Goal: Information Seeking & Learning: Learn about a topic

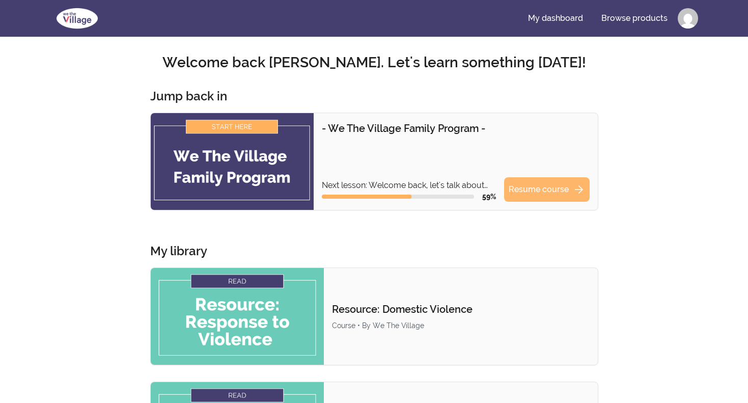
click at [546, 189] on link "Resume course arrow_forward" at bounding box center [547, 189] width 86 height 24
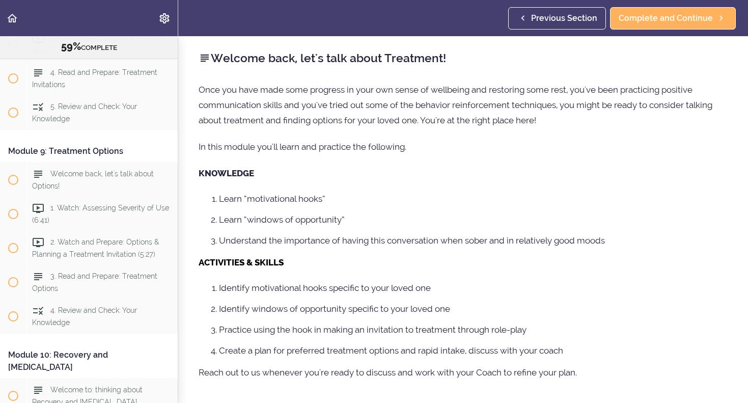
scroll to position [1810, 0]
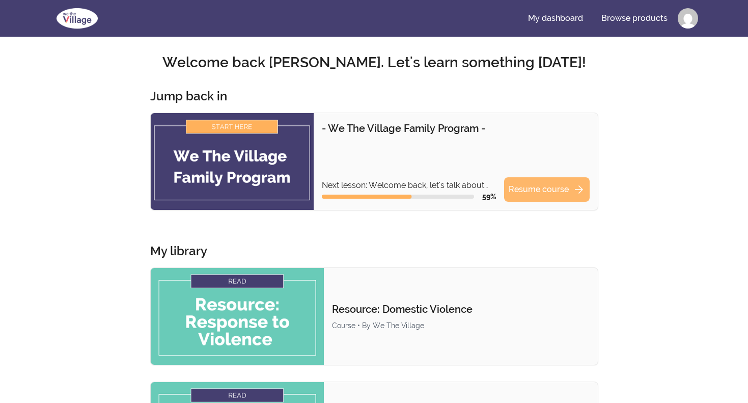
click at [549, 180] on link "Resume course arrow_forward" at bounding box center [547, 189] width 86 height 24
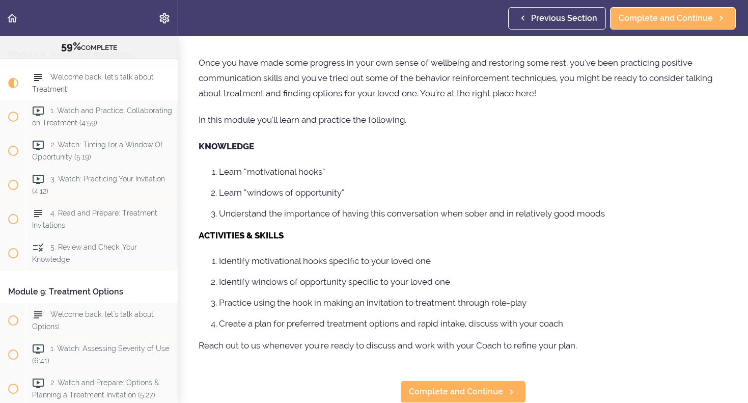
scroll to position [27, 0]
click at [466, 391] on span "Complete and Continue" at bounding box center [456, 391] width 94 height 12
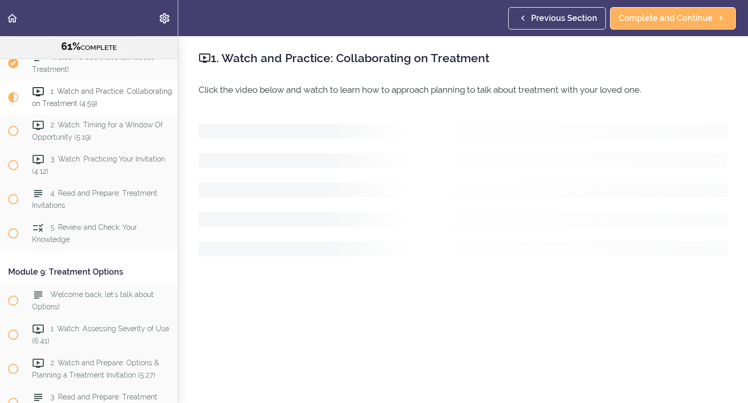
scroll to position [1690, 0]
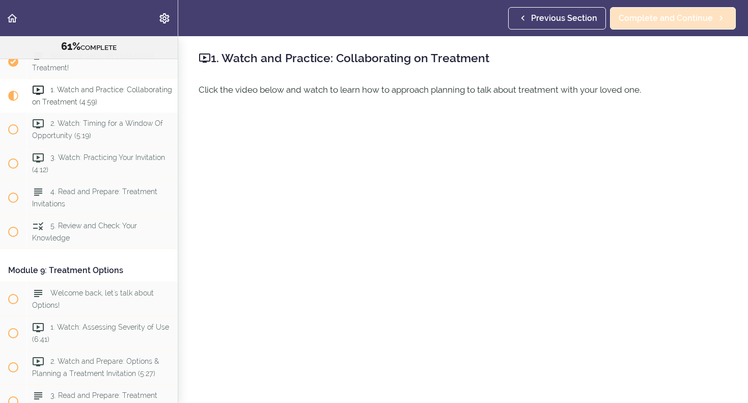
click at [664, 22] on span "Complete and Continue" at bounding box center [665, 18] width 94 height 12
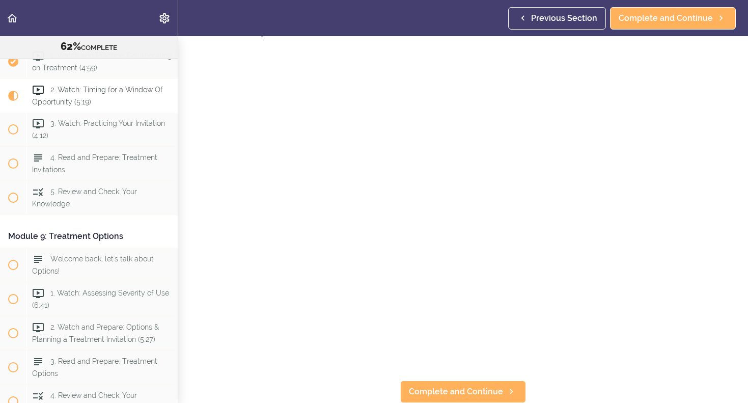
scroll to position [72, 0]
click at [643, 21] on span "Complete and Continue" at bounding box center [665, 18] width 94 height 12
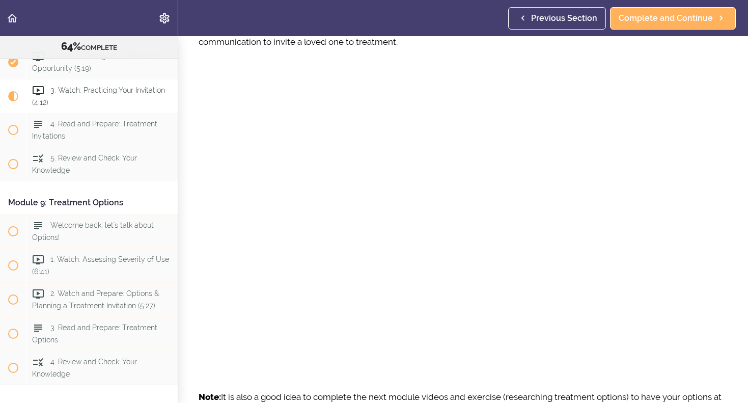
scroll to position [66, 0]
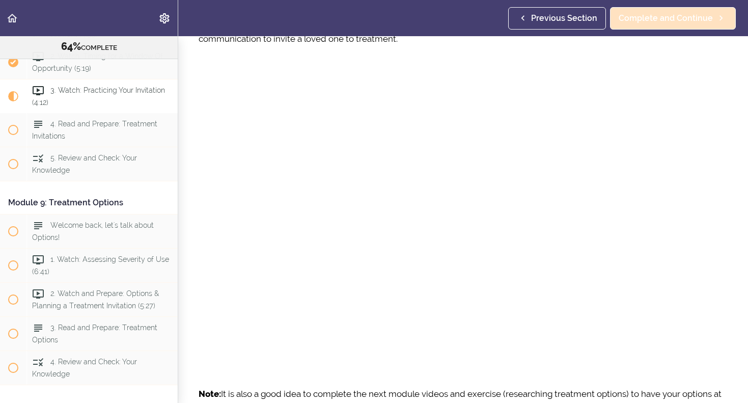
click at [640, 19] on span "Complete and Continue" at bounding box center [665, 18] width 94 height 12
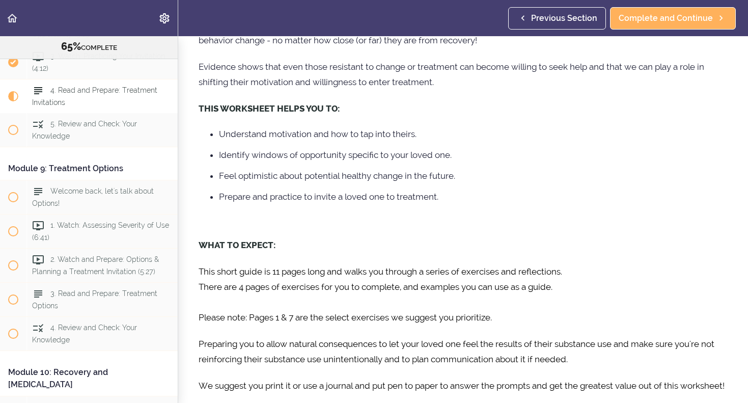
scroll to position [93, 0]
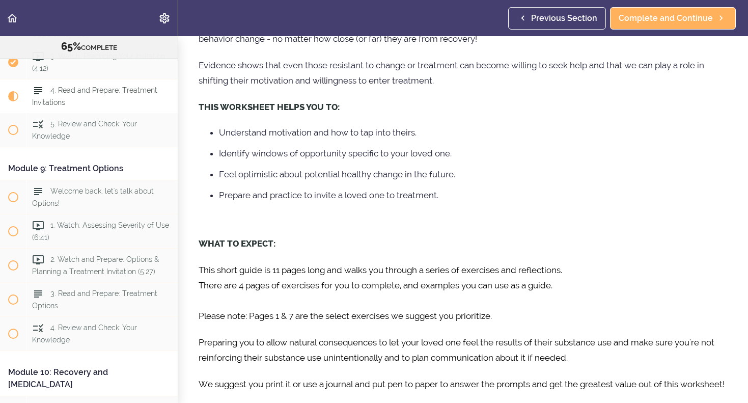
click at [494, 230] on div "THE BIG PICTURE No one knows your loved one better than you. You hold keys to a…" at bounding box center [462, 195] width 529 height 413
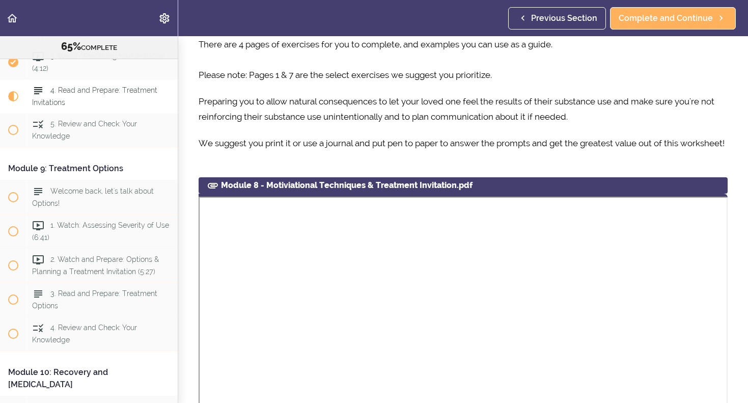
scroll to position [339, 0]
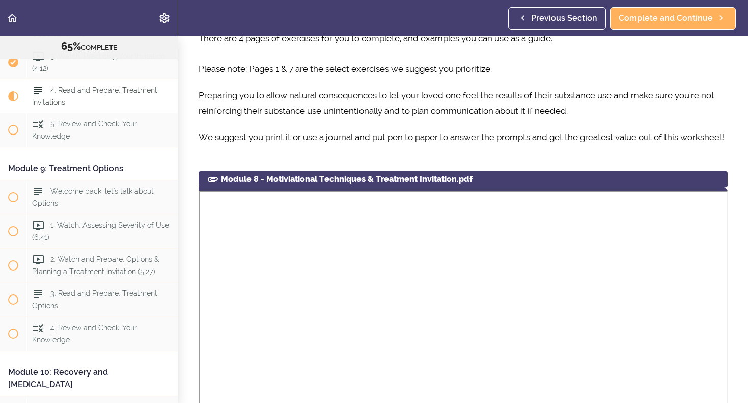
drag, startPoint x: 518, startPoint y: 191, endPoint x: 509, endPoint y: 179, distance: 15.0
click at [509, 179] on section "- We The Village Family Program - 65% COMPLETE Module 1: Introduction to the Pr…" at bounding box center [374, 219] width 748 height 366
drag, startPoint x: 495, startPoint y: 200, endPoint x: 495, endPoint y: 185, distance: 15.3
click at [495, 184] on section "- We The Village Family Program - 65% COMPLETE Module 1: Introduction to the Pr…" at bounding box center [374, 219] width 748 height 366
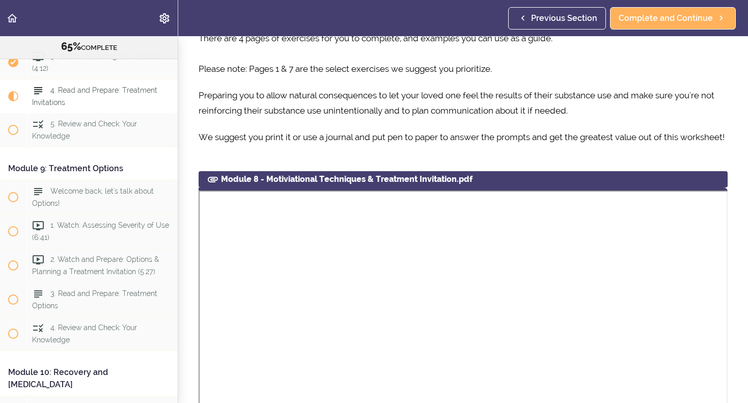
click at [497, 187] on div "Module 8 - Motiviational Techniques & Treatment Invitation.pdf" at bounding box center [462, 179] width 529 height 16
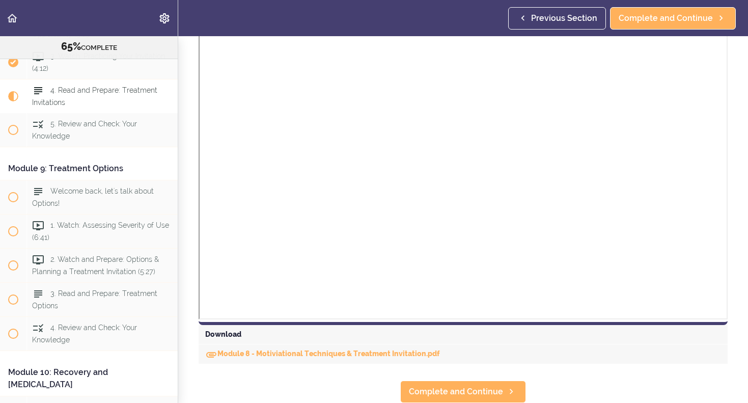
scroll to position [684, 0]
click at [641, 19] on span "Complete and Continue" at bounding box center [665, 18] width 94 height 12
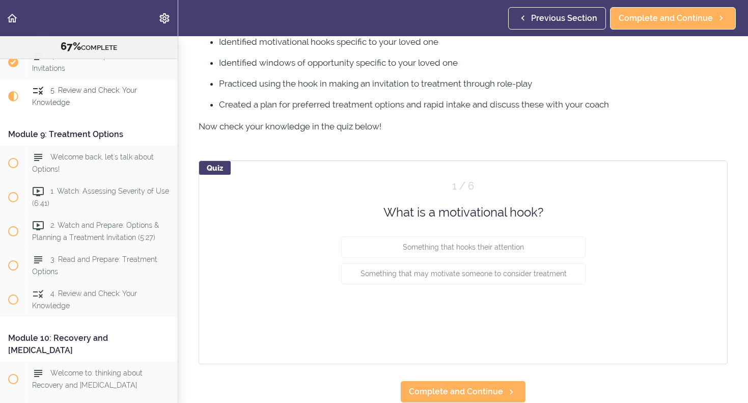
scroll to position [662, 0]
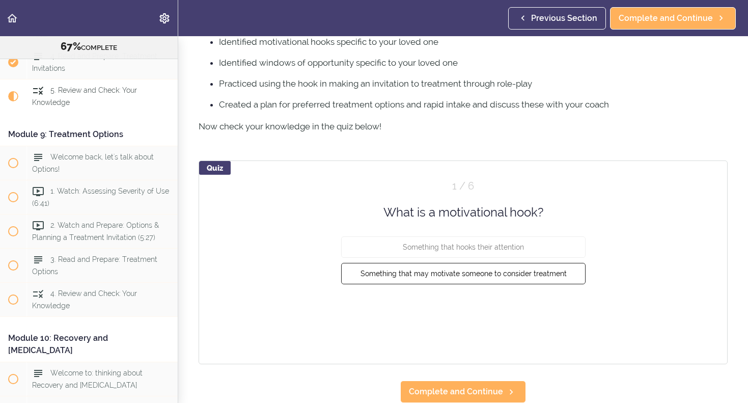
click at [543, 274] on span "Something that may motivate someone to consider treatment" at bounding box center [463, 273] width 206 height 8
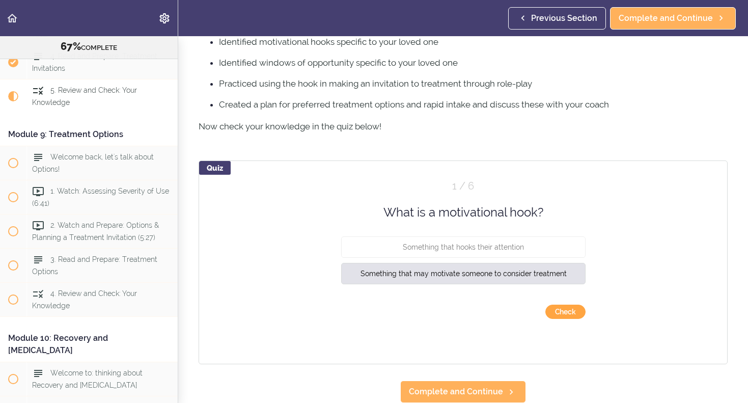
click at [565, 309] on button "Check" at bounding box center [565, 311] width 40 height 14
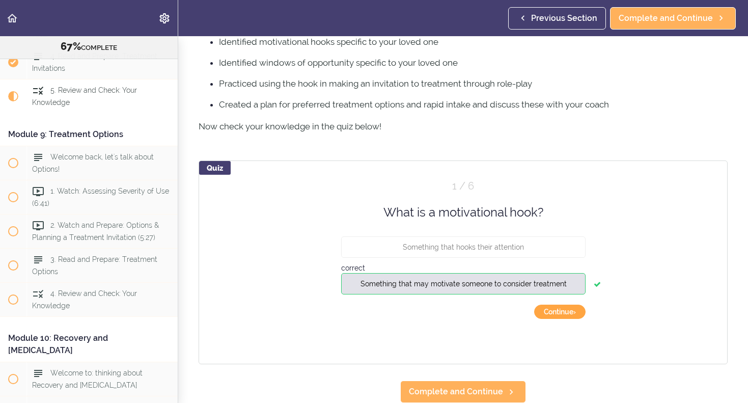
click at [562, 315] on button "Continue ›" at bounding box center [559, 311] width 51 height 14
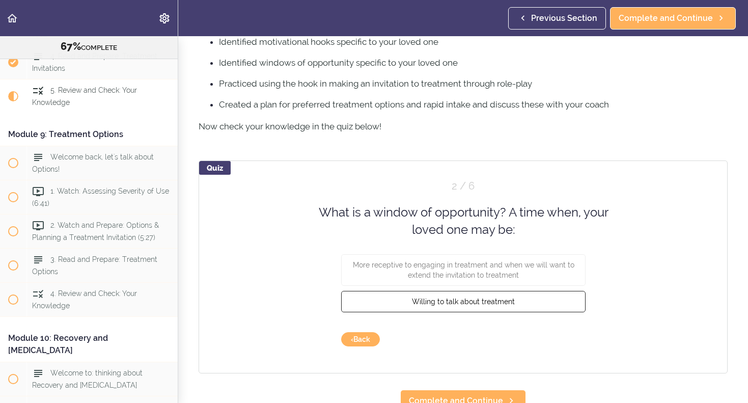
click at [505, 308] on button "Willing to talk about treatment" at bounding box center [463, 300] width 244 height 21
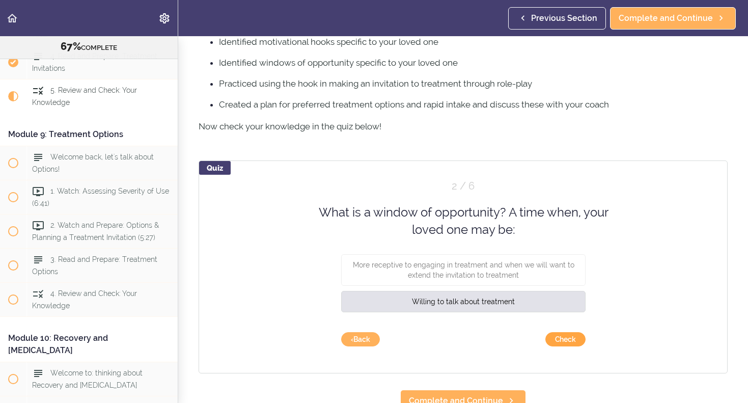
click at [567, 334] on button "Check" at bounding box center [565, 339] width 40 height 14
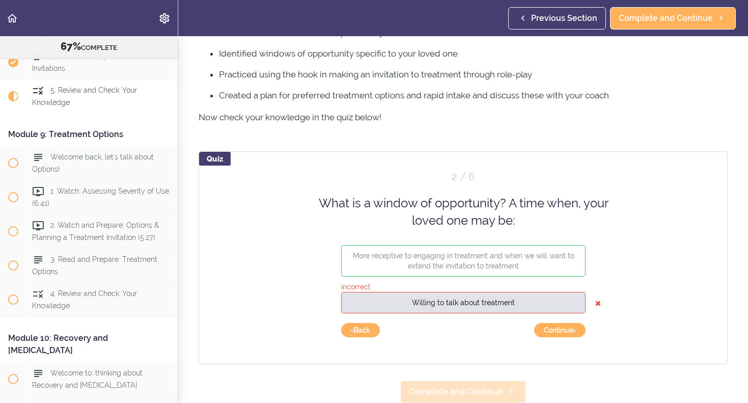
scroll to position [670, 0]
click at [544, 332] on button "Continue ›" at bounding box center [559, 330] width 51 height 14
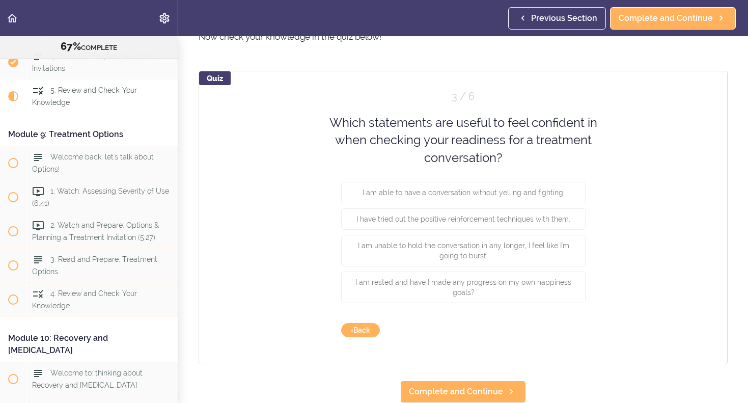
scroll to position [751, 0]
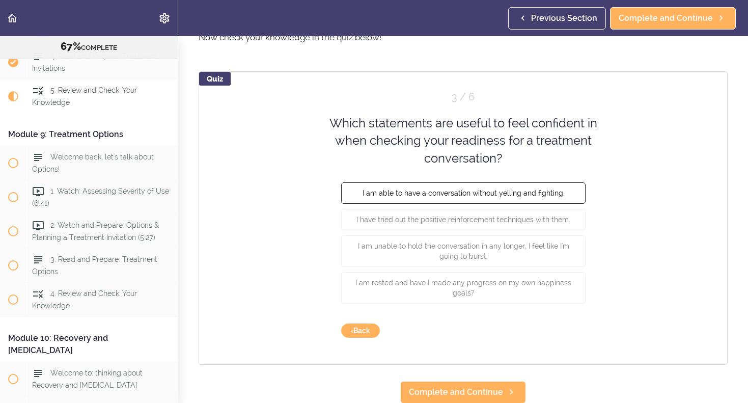
click at [489, 193] on span "I am able to have a conversation without yelling and fighting." at bounding box center [463, 193] width 202 height 8
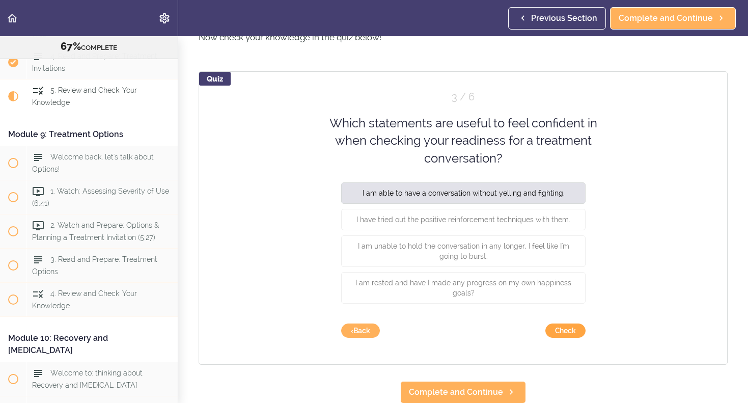
click at [562, 332] on button "Check" at bounding box center [565, 330] width 40 height 14
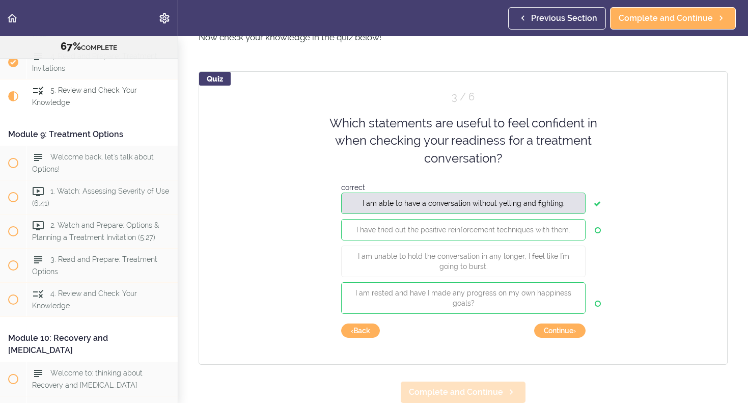
click at [470, 387] on span "Complete and Continue" at bounding box center [456, 392] width 94 height 12
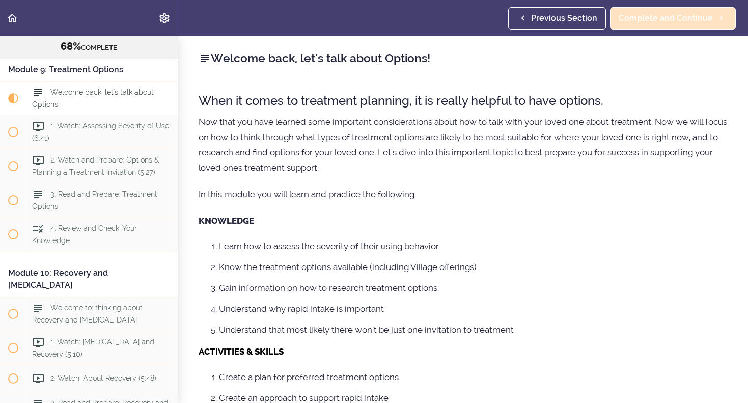
scroll to position [1892, 0]
